Goal: Communication & Community: Answer question/provide support

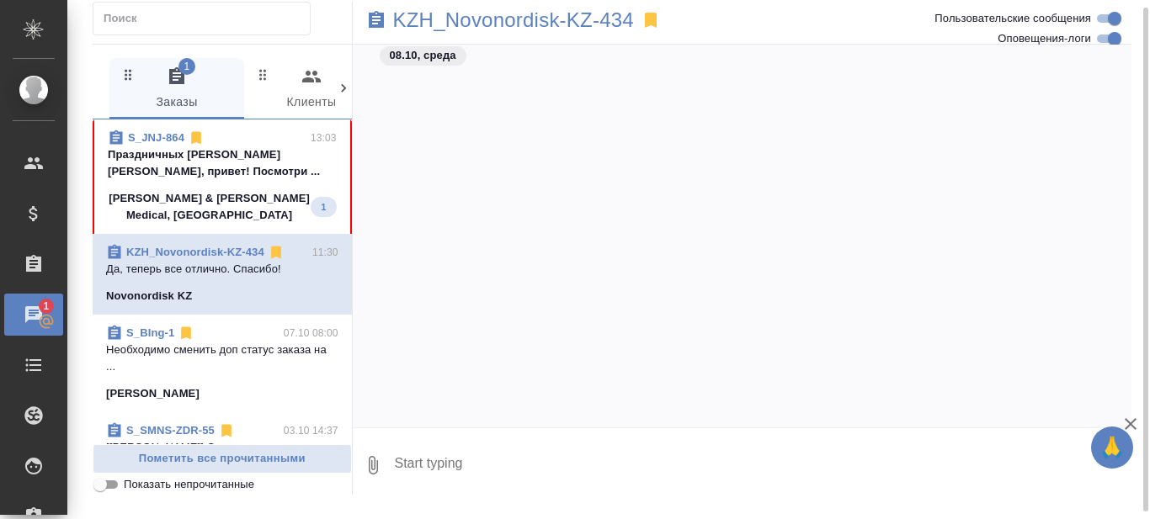
scroll to position [14781, 0]
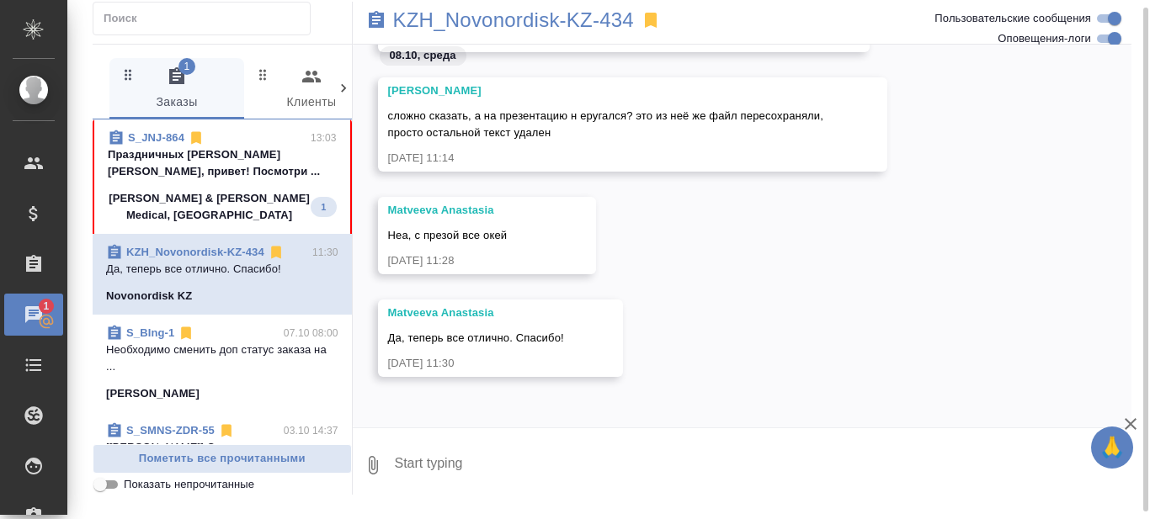
click at [241, 163] on p "Праздничных [PERSON_NAME] [PERSON_NAME], привет! Посмотри ..." at bounding box center [222, 163] width 229 height 34
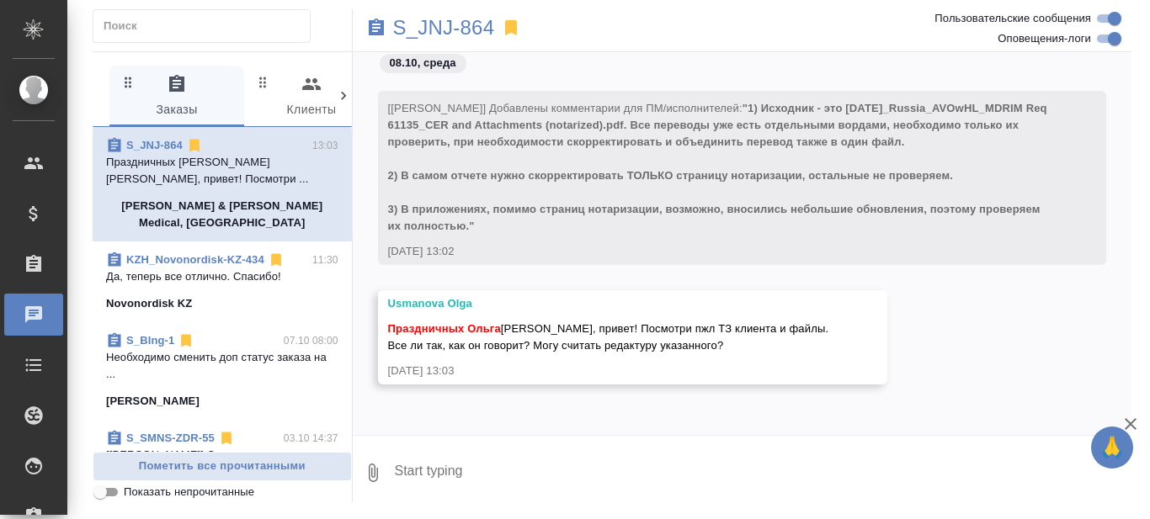
scroll to position [454, 0]
click at [465, 471] on textarea at bounding box center [762, 472] width 739 height 57
type textarea "привет! посмотрю через 10 мин"
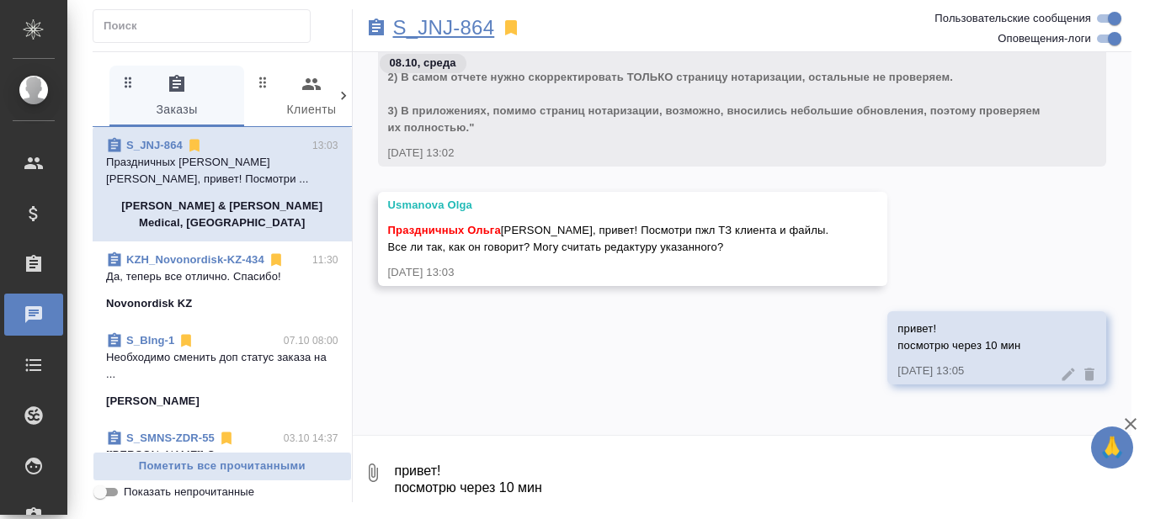
click at [467, 31] on p "S_JNJ-864" at bounding box center [444, 27] width 102 height 17
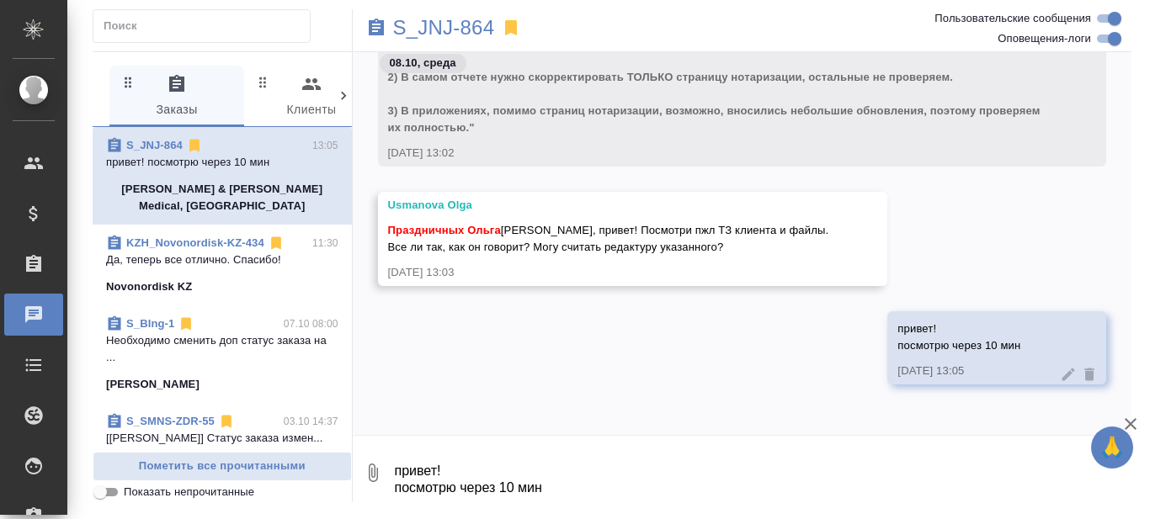
click at [461, 465] on textarea "привет! посмотрю через 10 мин" at bounding box center [762, 472] width 739 height 57
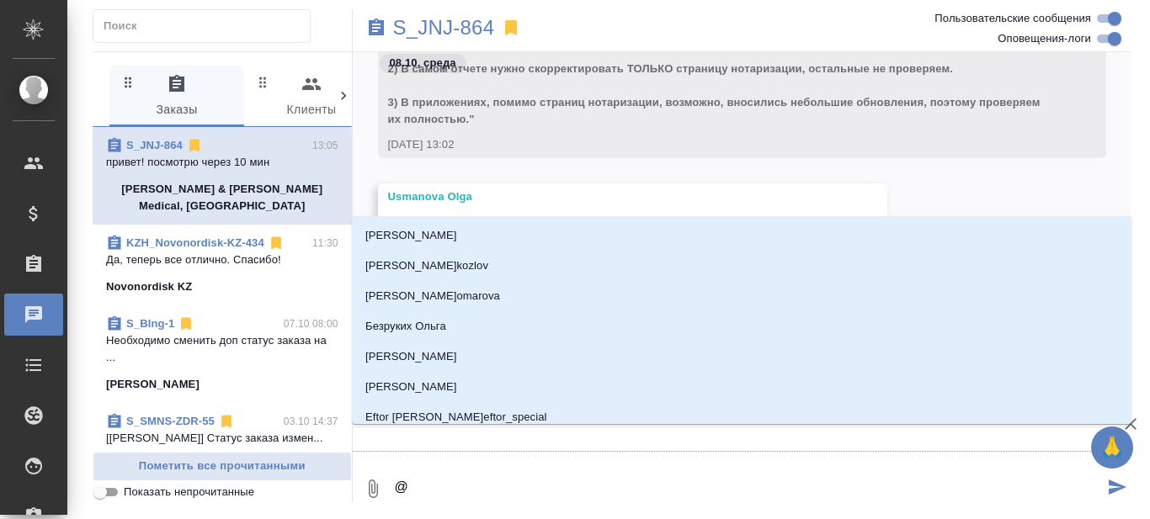
click at [525, 485] on textarea "@" at bounding box center [748, 488] width 711 height 57
type textarea "@У"
type input "У"
type textarea "@Ус"
type input "Ус"
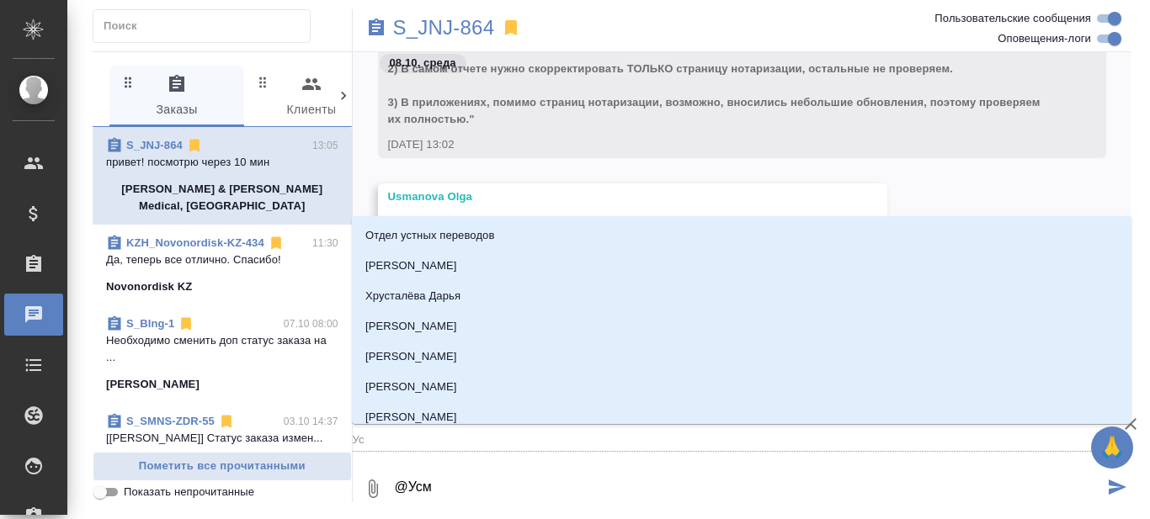
type textarea "@Усма"
type input "Усма"
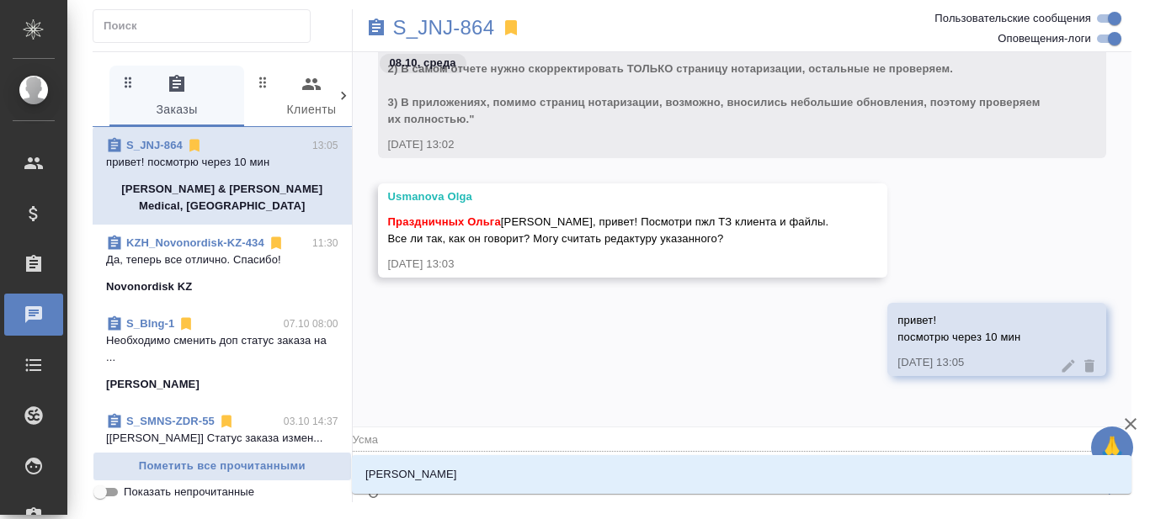
type textarea "@[PERSON_NAME]"
type input "[PERSON_NAME]"
click at [456, 468] on li "[PERSON_NAME]" at bounding box center [741, 475] width 779 height 30
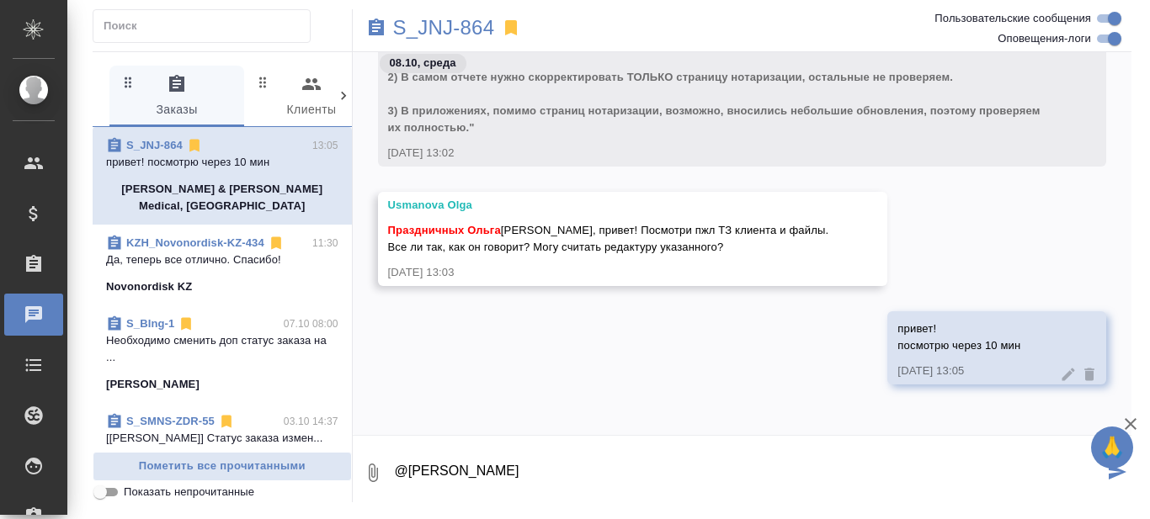
paste textarea "б"
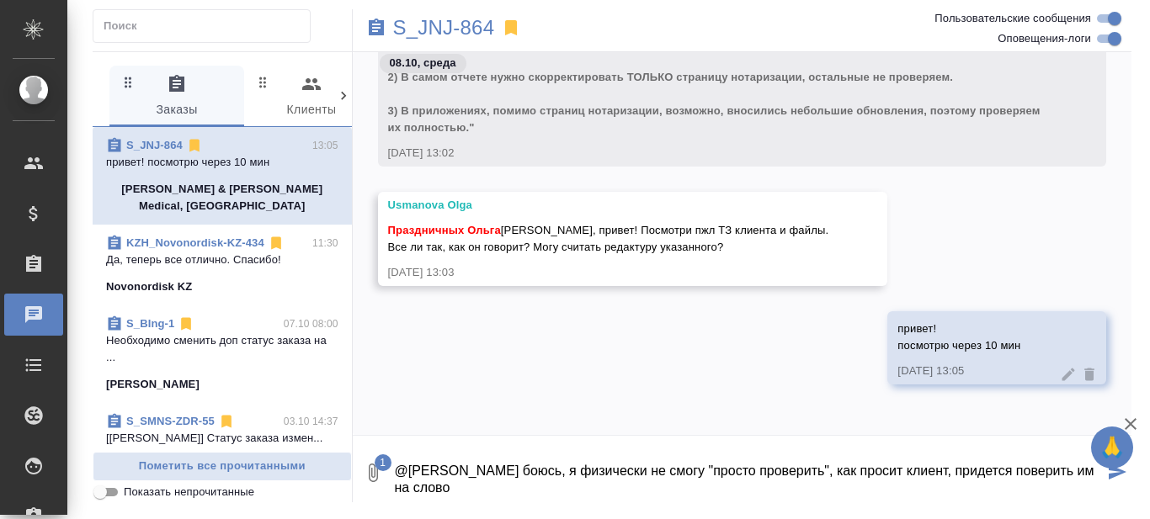
scroll to position [0, 0]
drag, startPoint x: 641, startPoint y: 471, endPoint x: 821, endPoint y: 470, distance: 180.1
click at [821, 470] on textarea "@[PERSON_NAME] боюсь, я физически не смогу "просто проверить", как просит [PERS…" at bounding box center [748, 472] width 711 height 57
click at [688, 492] on textarea "@[PERSON_NAME] боюсь, я физически не смогу "просто проверить", как просит [PERS…" at bounding box center [748, 472] width 711 height 57
drag, startPoint x: 446, startPoint y: 486, endPoint x: 496, endPoint y: 490, distance: 49.8
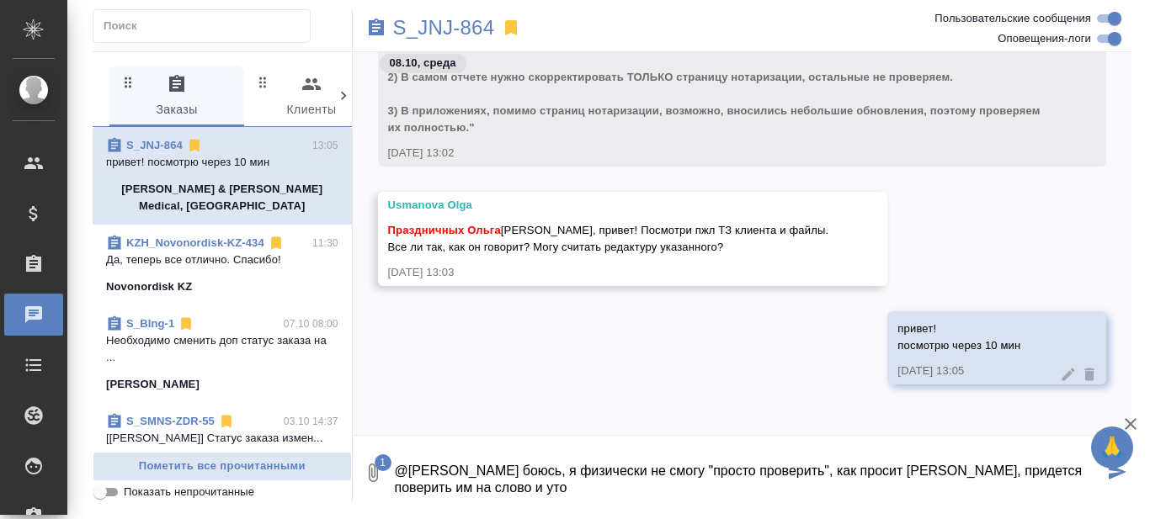
click at [496, 490] on textarea "@[PERSON_NAME] боюсь, я физически не смогу "просто проверить", как просит [PERS…" at bounding box center [748, 472] width 711 height 57
click at [812, 493] on textarea "@[PERSON_NAME] боюсь, я физически не смогу "просто проверить", как просит клиен…" at bounding box center [748, 472] width 711 height 57
click at [700, 466] on textarea "@[PERSON_NAME] боюсь, я физически не смогу "просто проверить", как просит клиен…" at bounding box center [748, 472] width 711 height 57
click at [713, 470] on textarea "@[PERSON_NAME] боюсь, я физически не смогу "просто проверить", как просит клиен…" at bounding box center [748, 472] width 711 height 57
drag, startPoint x: 700, startPoint y: 465, endPoint x: 819, endPoint y: 453, distance: 119.3
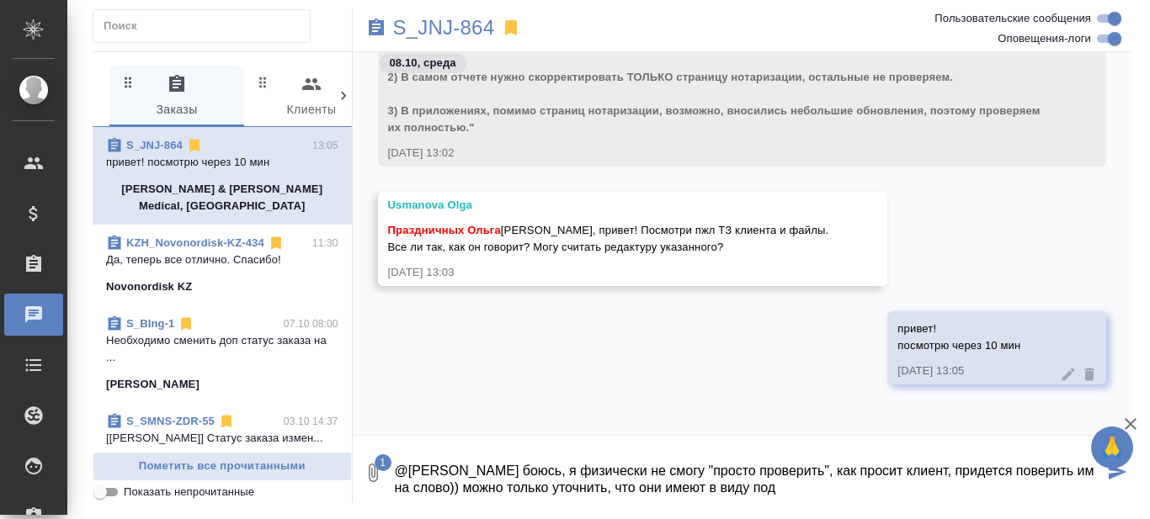
click at [819, 453] on textarea "@[PERSON_NAME] боюсь, я физически не смогу "просто проверить", как просит клиен…" at bounding box center [748, 472] width 711 height 57
drag, startPoint x: 743, startPoint y: 475, endPoint x: 862, endPoint y: 465, distance: 119.1
click at [862, 465] on textarea "@[PERSON_NAME] боюсь, я физически не смогу сейчас, как просит клиент, придется …" at bounding box center [748, 472] width 711 height 57
click at [898, 483] on textarea "@[PERSON_NAME] боюсь, я физически не смогу оценить такой объем на наличие обнов…" at bounding box center [748, 472] width 711 height 57
click at [539, 487] on textarea "@[PERSON_NAME] боюсь, я физически не смогу оценить такой объем на наличие обнов…" at bounding box center [748, 472] width 711 height 57
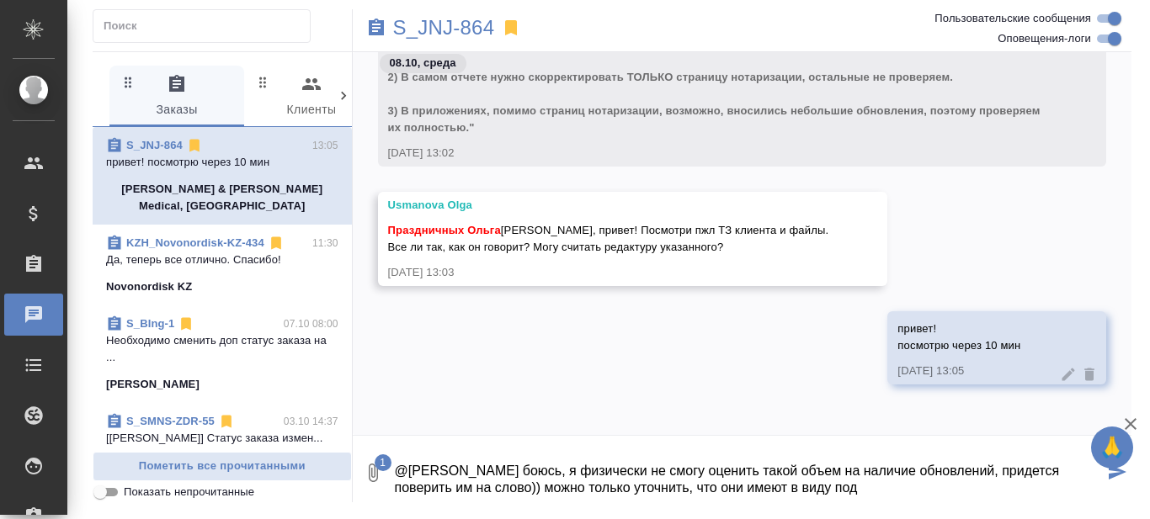
drag, startPoint x: 986, startPoint y: 472, endPoint x: 540, endPoint y: 515, distance: 448.1
click at [540, 514] on div ".cls-1 fill:#fff; AWATERA Prazdnichnykh [PERSON_NAME] Спецификации Заказы 0 Чат…" at bounding box center [575, 259] width 1150 height 519
drag, startPoint x: 723, startPoint y: 493, endPoint x: 374, endPoint y: 506, distance: 349.5
click at [371, 505] on div "S_JNJ-864 0 Заказы 0 Клиенты 0 Спецификации 0 Входящие 0 Тендеры 0 Исполнители …" at bounding box center [611, 256] width 1057 height 512
click at [794, 487] on textarea "@[PERSON_NAME] боюсь, я физически не смогу оценить такой объем на наличие обнов…" at bounding box center [748, 472] width 711 height 57
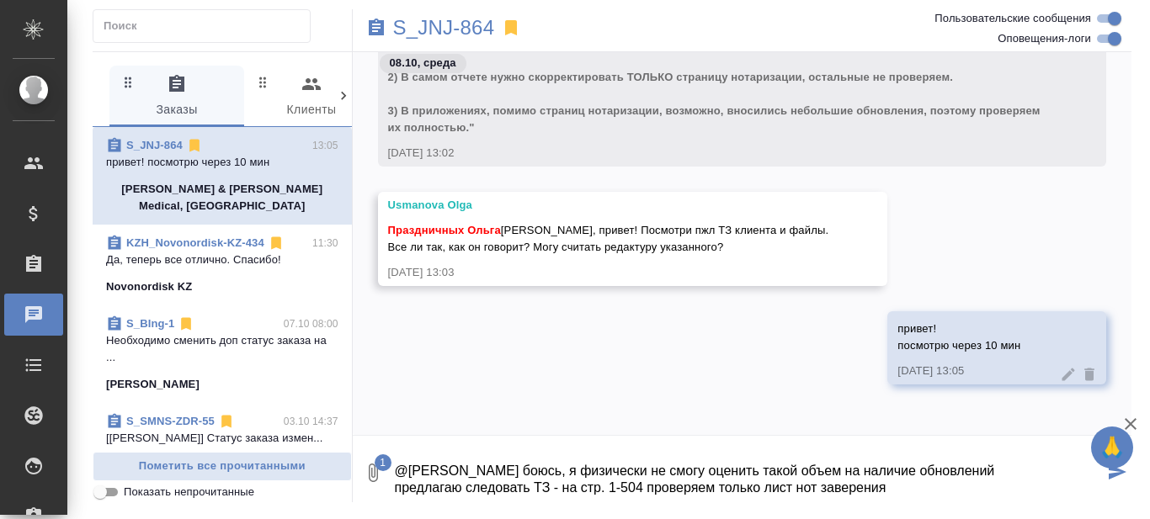
click at [645, 489] on textarea "@[PERSON_NAME] боюсь, я физически не смогу оценить такой объем на наличие обнов…" at bounding box center [748, 472] width 711 height 57
click at [646, 485] on textarea "@[PERSON_NAME] боюсь, я физически не смогу оценить такой объем на наличие обнов…" at bounding box center [748, 472] width 711 height 57
click at [950, 482] on textarea "@[PERSON_NAME] боюсь, я физически не смогу оценить такой объем на наличие обнов…" at bounding box center [748, 472] width 711 height 57
click at [1044, 484] on textarea "@[PERSON_NAME] боюсь, я физически не смогу оценить такой объем на наличие обнов…" at bounding box center [748, 472] width 711 height 57
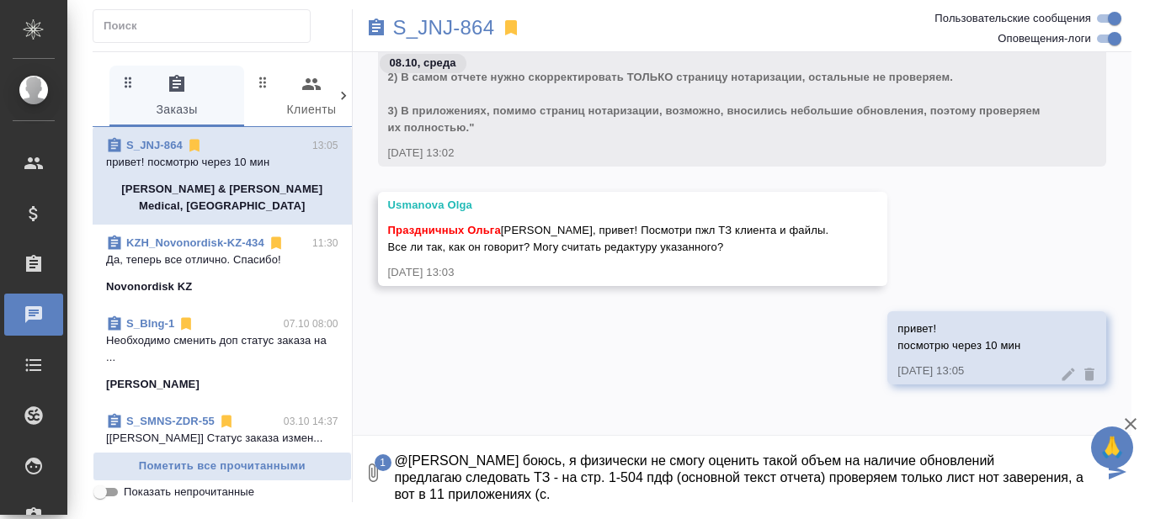
click at [641, 470] on textarea "@[PERSON_NAME] боюсь, я физически не смогу оценить такой объем на наличие обнов…" at bounding box center [748, 472] width 711 height 57
click at [604, 494] on textarea "@[PERSON_NAME] боюсь, я физически не смогу оценить такой объем на наличие обнов…" at bounding box center [748, 472] width 711 height 57
click at [423, 495] on textarea "@[PERSON_NAME] боюсь, я физически не смогу оценить такой объем на наличие обнов…" at bounding box center [748, 472] width 711 height 57
click at [510, 492] on textarea "@[PERSON_NAME] боюсь, я физически не смогу оценить такой объем на наличие обнов…" at bounding box center [748, 472] width 711 height 57
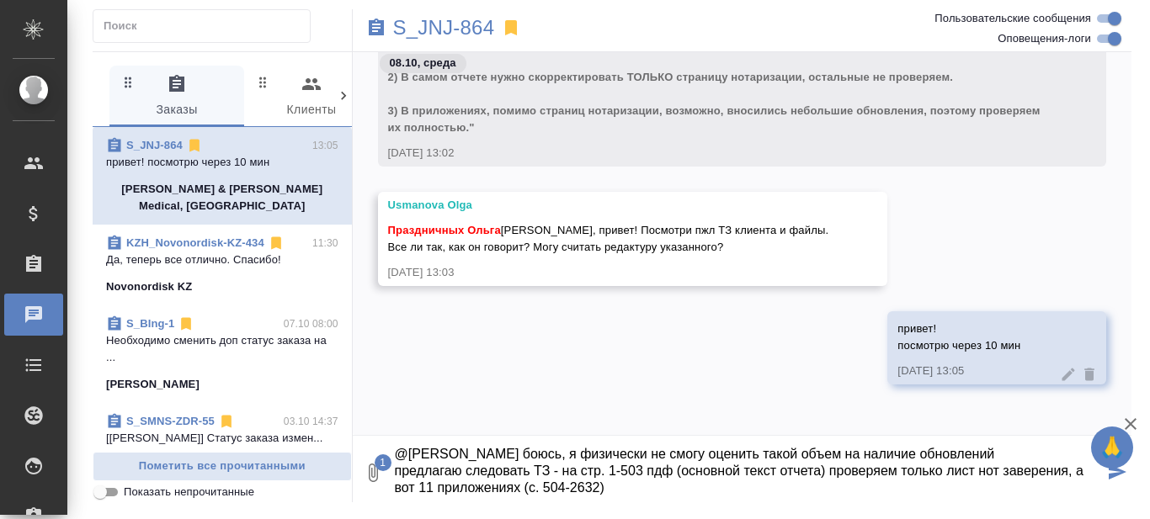
drag, startPoint x: 502, startPoint y: 494, endPoint x: 518, endPoint y: 496, distance: 16.1
click at [518, 496] on textarea "@[PERSON_NAME] боюсь, я физически не смогу оценить такой объем на наличие обнов…" at bounding box center [748, 472] width 711 height 57
drag, startPoint x: 607, startPoint y: 492, endPoint x: 623, endPoint y: 491, distance: 16.0
click at [608, 491] on textarea "@[PERSON_NAME] боюсь, я физически не смогу оценить такой объем на наличие обнов…" at bounding box center [748, 472] width 711 height 57
click at [827, 484] on textarea "@[PERSON_NAME] боюсь, я физически не смогу оценить такой объем на наличие обнов…" at bounding box center [748, 472] width 711 height 57
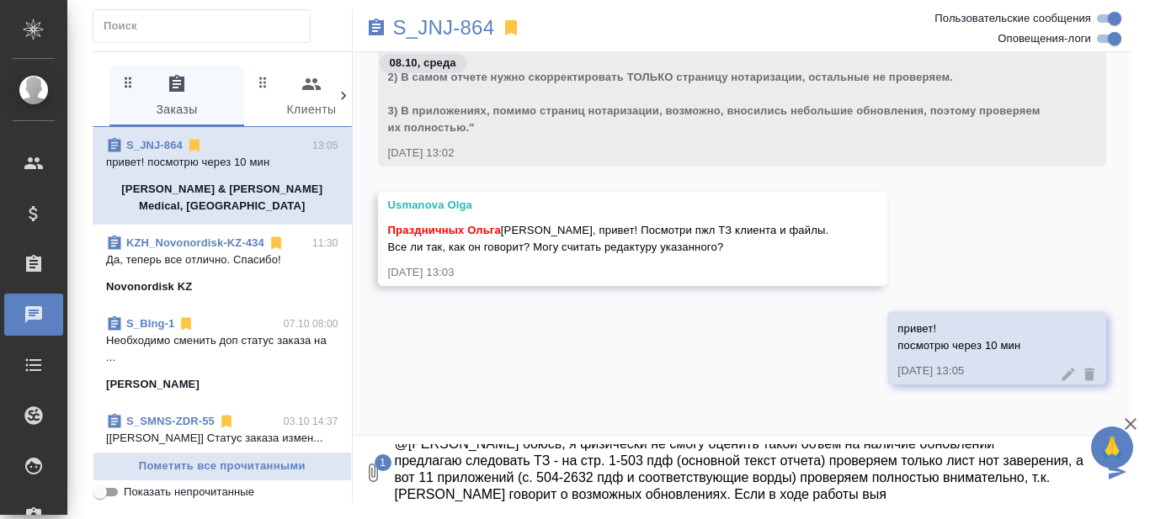
scroll to position [34, 0]
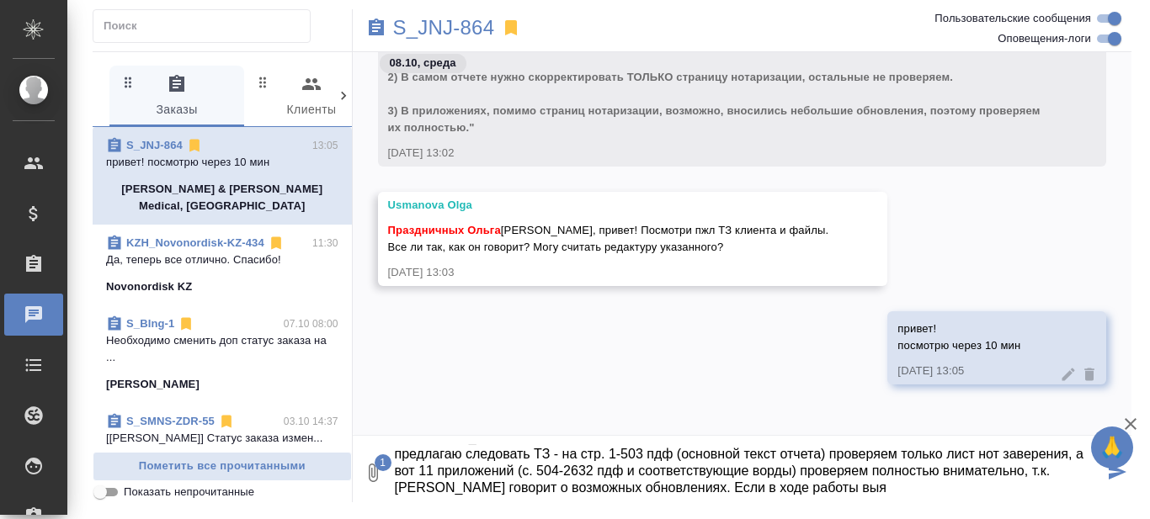
drag, startPoint x: 669, startPoint y: 495, endPoint x: 830, endPoint y: 498, distance: 160.8
click at [831, 494] on textarea "@[PERSON_NAME] боюсь, я физически не смогу оценить такой объем на наличие обнов…" at bounding box center [748, 472] width 711 height 57
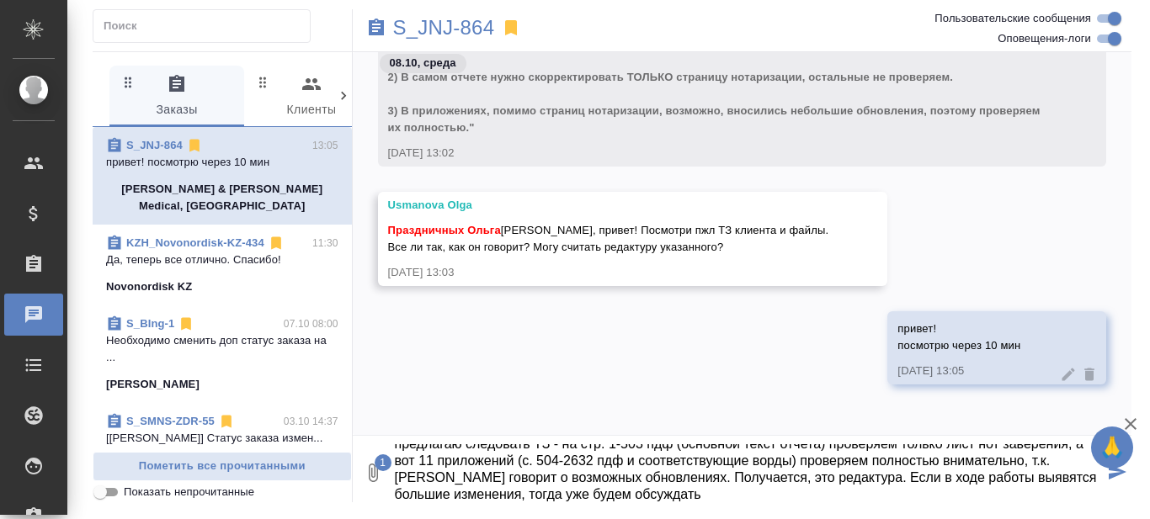
click at [1058, 477] on textarea "@[PERSON_NAME] боюсь, я физически не смогу оценить такой объем на наличие обнов…" at bounding box center [748, 472] width 711 height 57
click at [678, 488] on textarea "@[PERSON_NAME] боюсь, я физически не смогу оценить такой объем на наличие обнов…" at bounding box center [748, 472] width 711 height 57
type textarea "@[PERSON_NAME] боюсь, я физически не смогу оценить такой объем на наличие обнов…"
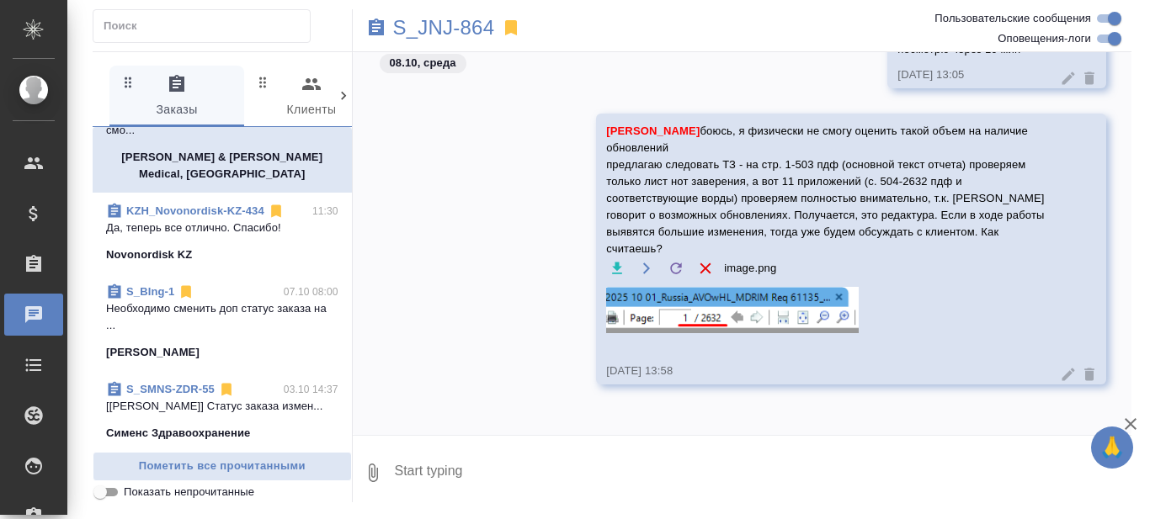
scroll to position [0, 0]
